Goal: Book appointment/travel/reservation

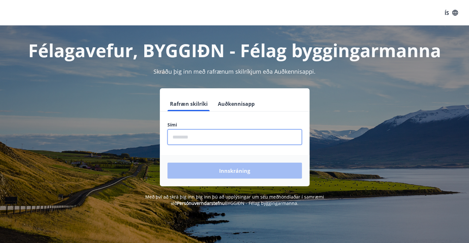
click at [180, 141] on input "phone" at bounding box center [235, 137] width 135 height 16
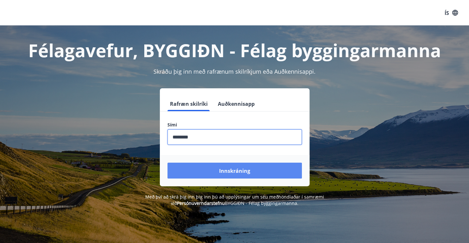
type input "********"
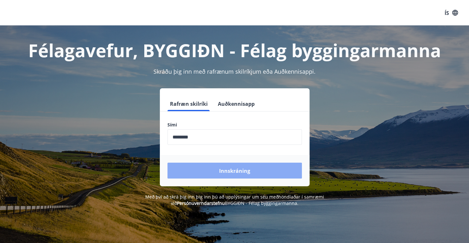
click at [235, 172] on font "Innskráning" at bounding box center [234, 170] width 31 height 7
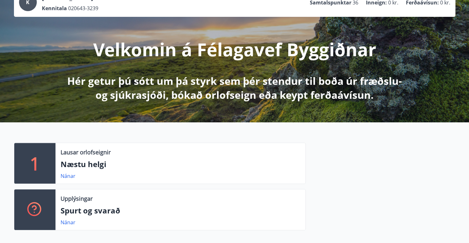
scroll to position [51, 0]
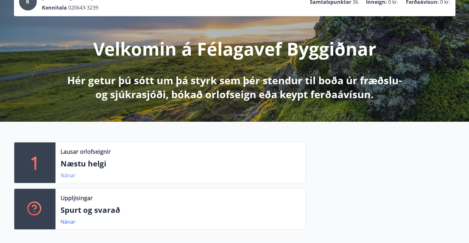
click at [74, 176] on font "Nánar" at bounding box center [68, 175] width 15 height 7
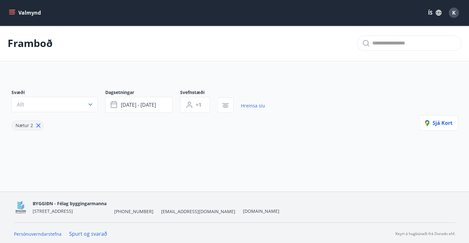
type input "*"
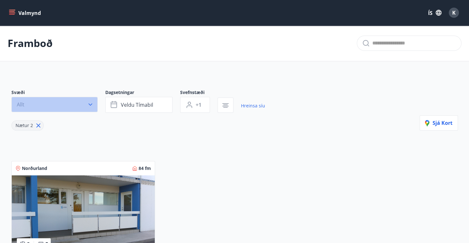
click at [90, 100] on button "Allt" at bounding box center [54, 104] width 86 height 15
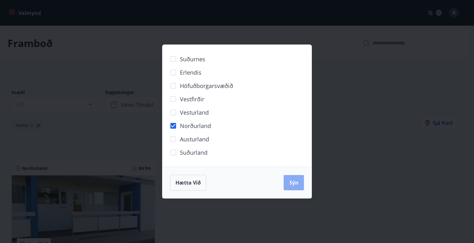
click at [293, 190] on button "Sýn" at bounding box center [294, 182] width 20 height 15
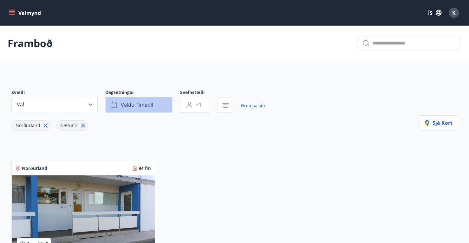
click at [147, 103] on font "Veldu tímabil" at bounding box center [137, 104] width 32 height 7
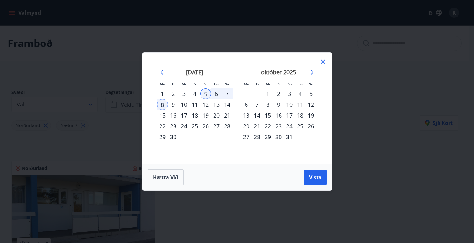
click at [227, 91] on div "7" at bounding box center [227, 93] width 11 height 11
click at [314, 177] on span "Vista" at bounding box center [315, 177] width 13 height 7
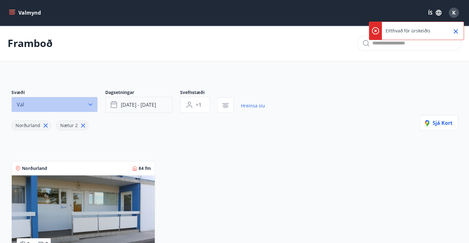
click at [90, 101] on button "Val" at bounding box center [54, 104] width 86 height 15
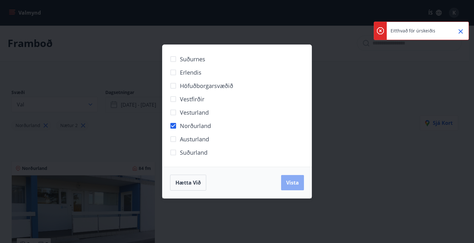
click at [291, 186] on span "Vista" at bounding box center [292, 182] width 13 height 7
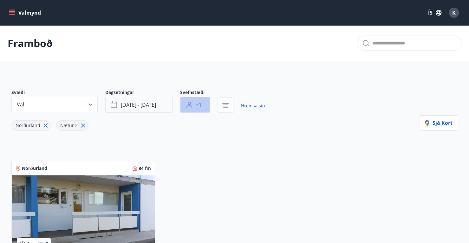
click at [197, 100] on button "+1" at bounding box center [195, 105] width 30 height 16
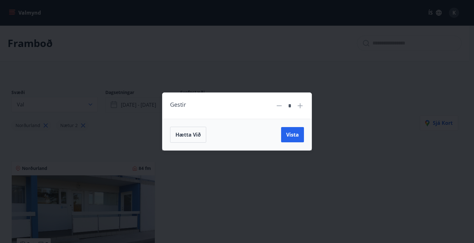
click at [298, 104] on icon at bounding box center [300, 105] width 5 height 5
click at [299, 104] on icon at bounding box center [300, 106] width 8 height 8
click at [296, 105] on icon at bounding box center [300, 106] width 8 height 8
click at [291, 134] on span "Vista" at bounding box center [292, 134] width 13 height 7
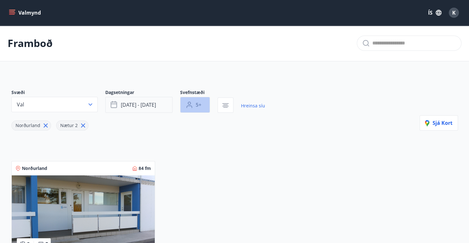
click at [190, 103] on icon "button" at bounding box center [189, 103] width 3 height 3
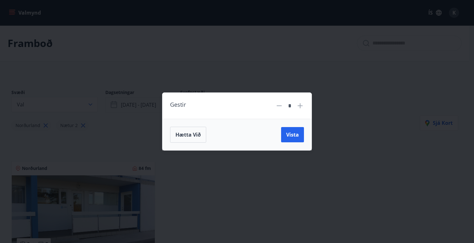
click at [280, 102] on icon at bounding box center [280, 106] width 8 height 8
type input "*"
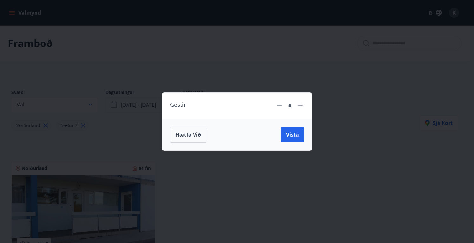
click at [280, 102] on icon at bounding box center [280, 106] width 8 height 8
click at [295, 133] on span "Vista" at bounding box center [292, 134] width 13 height 7
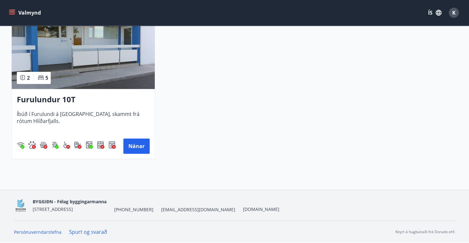
scroll to position [176, 0]
click at [143, 141] on button "Nánar" at bounding box center [136, 145] width 26 height 15
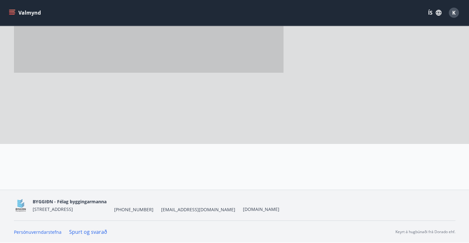
scroll to position [57, 0]
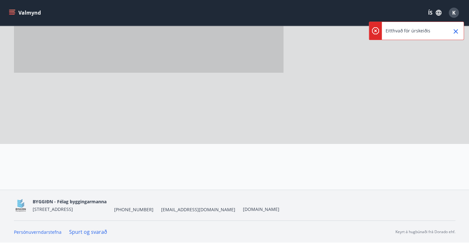
click at [307, 109] on div at bounding box center [161, 48] width 295 height 190
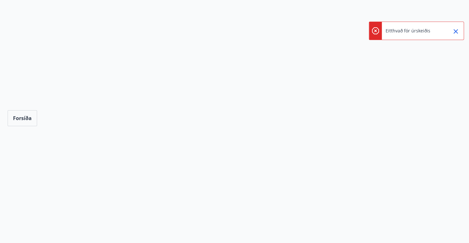
scroll to position [176, 0]
